Goal: Use online tool/utility: Use online tool/utility

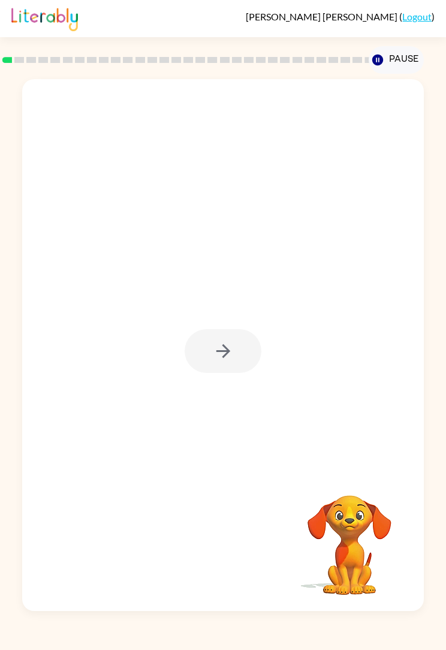
click at [236, 355] on div at bounding box center [223, 351] width 77 height 44
click at [230, 352] on icon "button" at bounding box center [223, 351] width 21 height 21
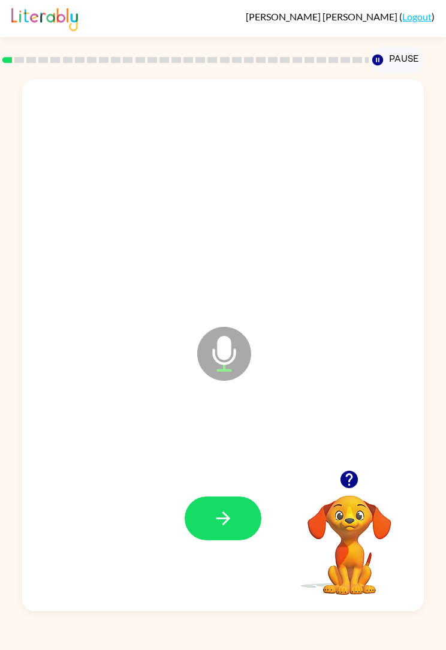
click at [237, 520] on button "button" at bounding box center [223, 519] width 77 height 44
click at [233, 527] on icon "button" at bounding box center [223, 518] width 21 height 21
click at [235, 516] on button "button" at bounding box center [223, 519] width 77 height 44
click at [236, 510] on button "button" at bounding box center [223, 519] width 77 height 44
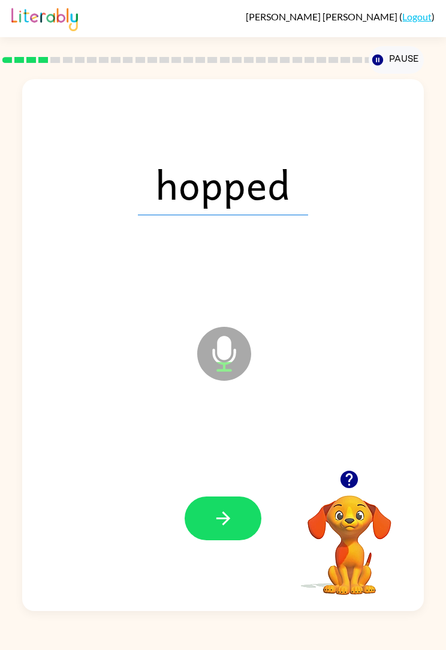
click at [244, 512] on button "button" at bounding box center [223, 519] width 77 height 44
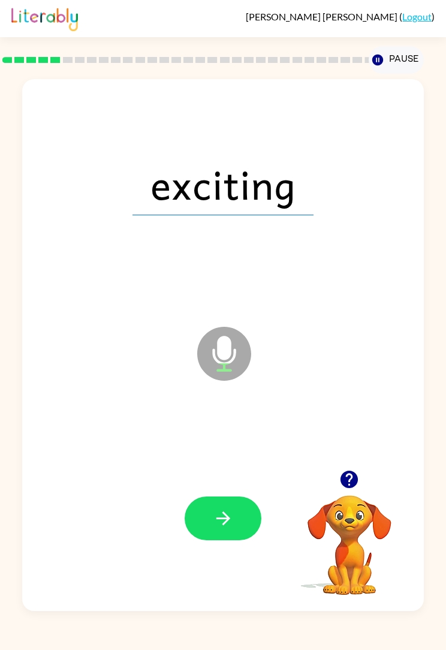
click at [226, 513] on icon "button" at bounding box center [223, 518] width 21 height 21
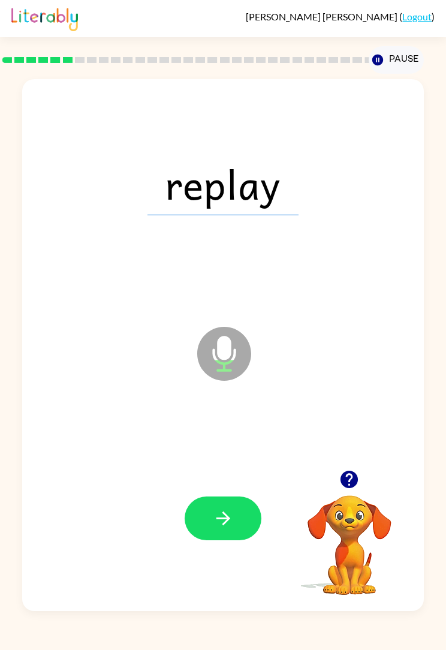
click at [227, 529] on icon "button" at bounding box center [223, 518] width 21 height 21
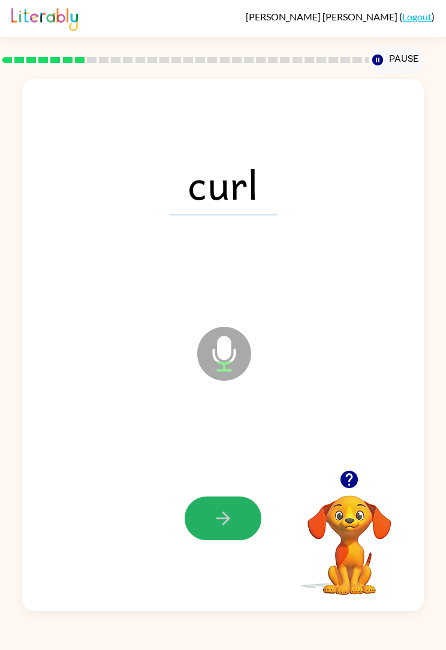
click at [224, 523] on icon "button" at bounding box center [223, 518] width 21 height 21
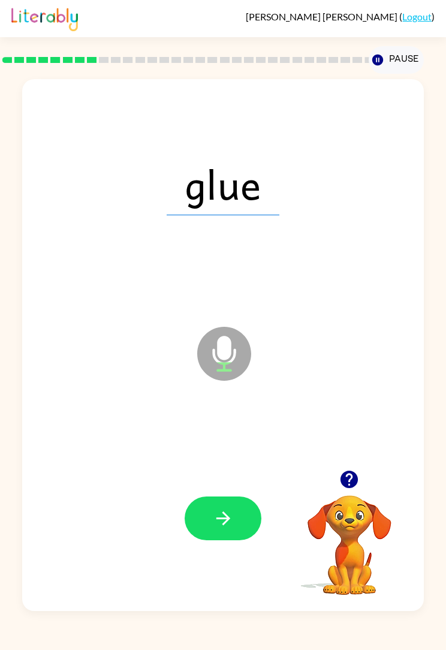
click at [232, 520] on icon "button" at bounding box center [223, 518] width 21 height 21
click at [226, 512] on icon "button" at bounding box center [223, 518] width 21 height 21
click at [240, 505] on button "button" at bounding box center [223, 519] width 77 height 44
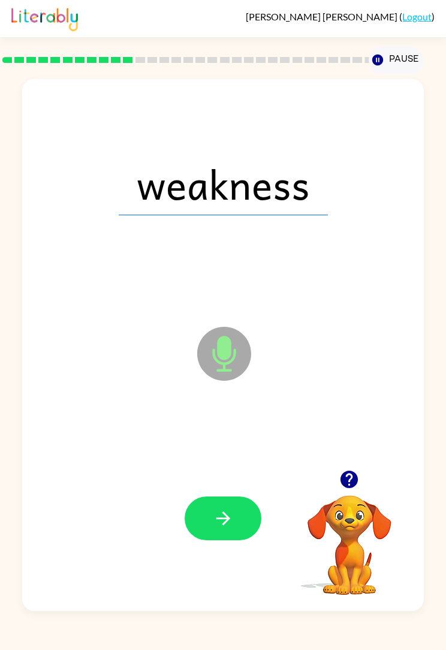
click at [219, 501] on button "button" at bounding box center [223, 519] width 77 height 44
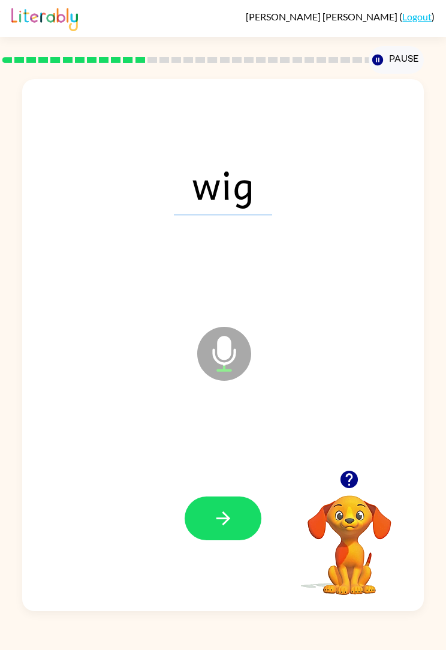
click at [230, 517] on icon "button" at bounding box center [223, 518] width 21 height 21
click at [233, 505] on button "button" at bounding box center [223, 519] width 77 height 44
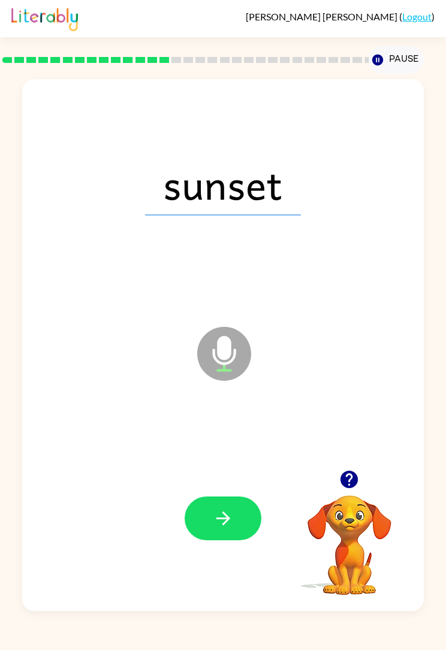
click at [220, 522] on icon "button" at bounding box center [223, 518] width 21 height 21
click at [221, 500] on button "button" at bounding box center [223, 519] width 77 height 44
click at [226, 508] on button "button" at bounding box center [223, 519] width 77 height 44
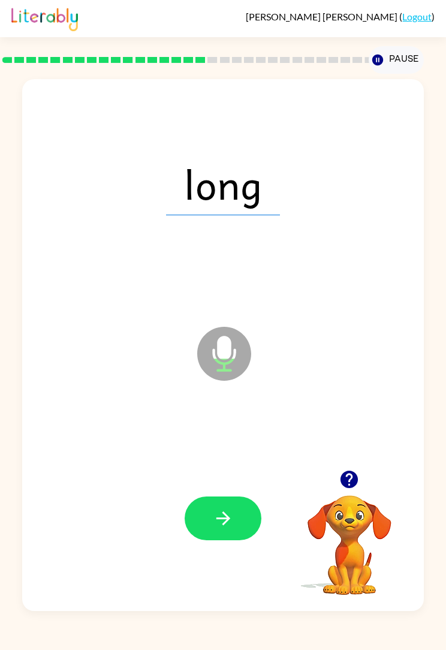
click at [235, 526] on button "button" at bounding box center [223, 519] width 77 height 44
click at [230, 512] on icon "button" at bounding box center [223, 518] width 21 height 21
click at [242, 531] on button "button" at bounding box center [223, 519] width 77 height 44
click at [232, 520] on icon "button" at bounding box center [223, 518] width 21 height 21
click at [236, 530] on button "button" at bounding box center [223, 519] width 77 height 44
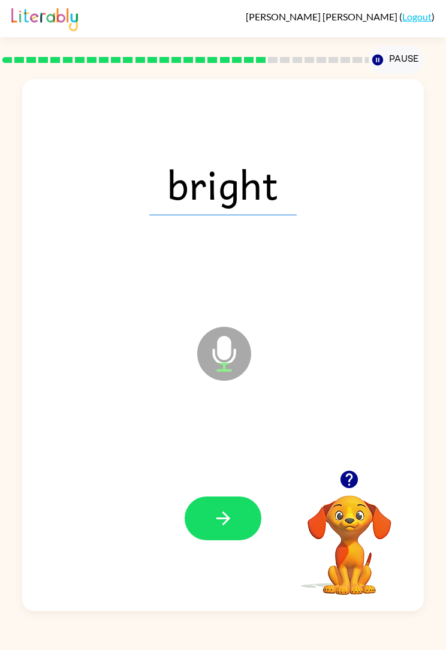
click at [226, 517] on icon "button" at bounding box center [223, 518] width 21 height 21
click at [237, 512] on button "button" at bounding box center [223, 519] width 77 height 44
click at [233, 519] on icon "button" at bounding box center [223, 518] width 21 height 21
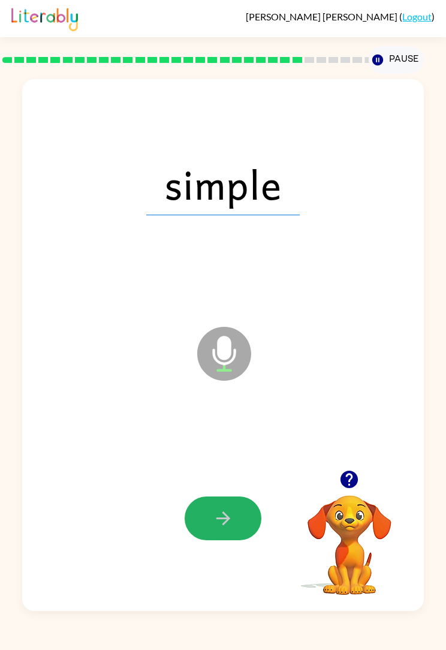
click at [230, 514] on icon "button" at bounding box center [223, 518] width 21 height 21
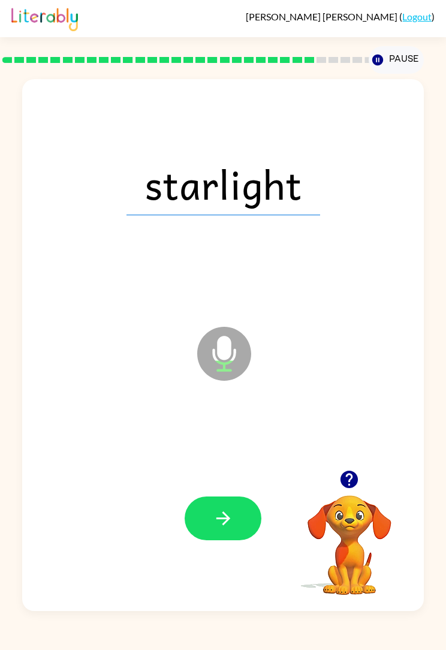
click at [230, 529] on icon "button" at bounding box center [223, 518] width 21 height 21
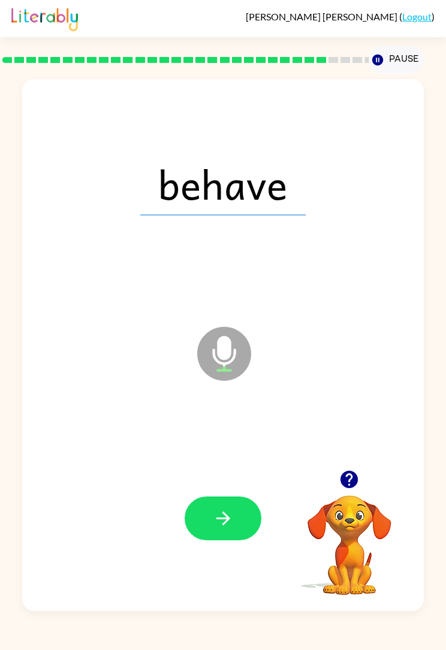
click at [238, 527] on button "button" at bounding box center [223, 519] width 77 height 44
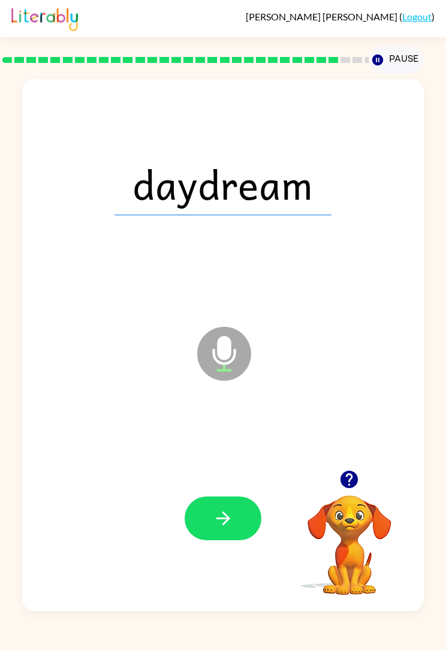
click at [221, 521] on icon "button" at bounding box center [223, 518] width 21 height 21
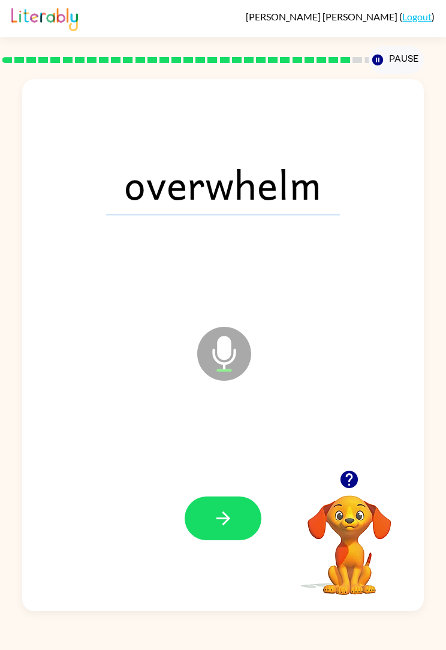
click at [229, 525] on icon "button" at bounding box center [223, 518] width 21 height 21
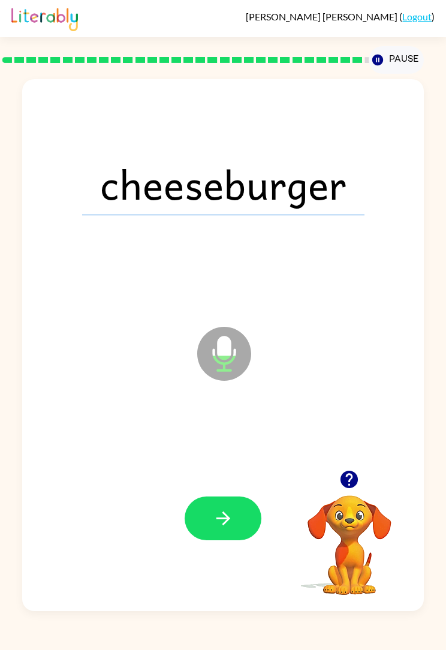
click at [226, 519] on icon "button" at bounding box center [223, 519] width 14 height 14
